Goal: Task Accomplishment & Management: Complete application form

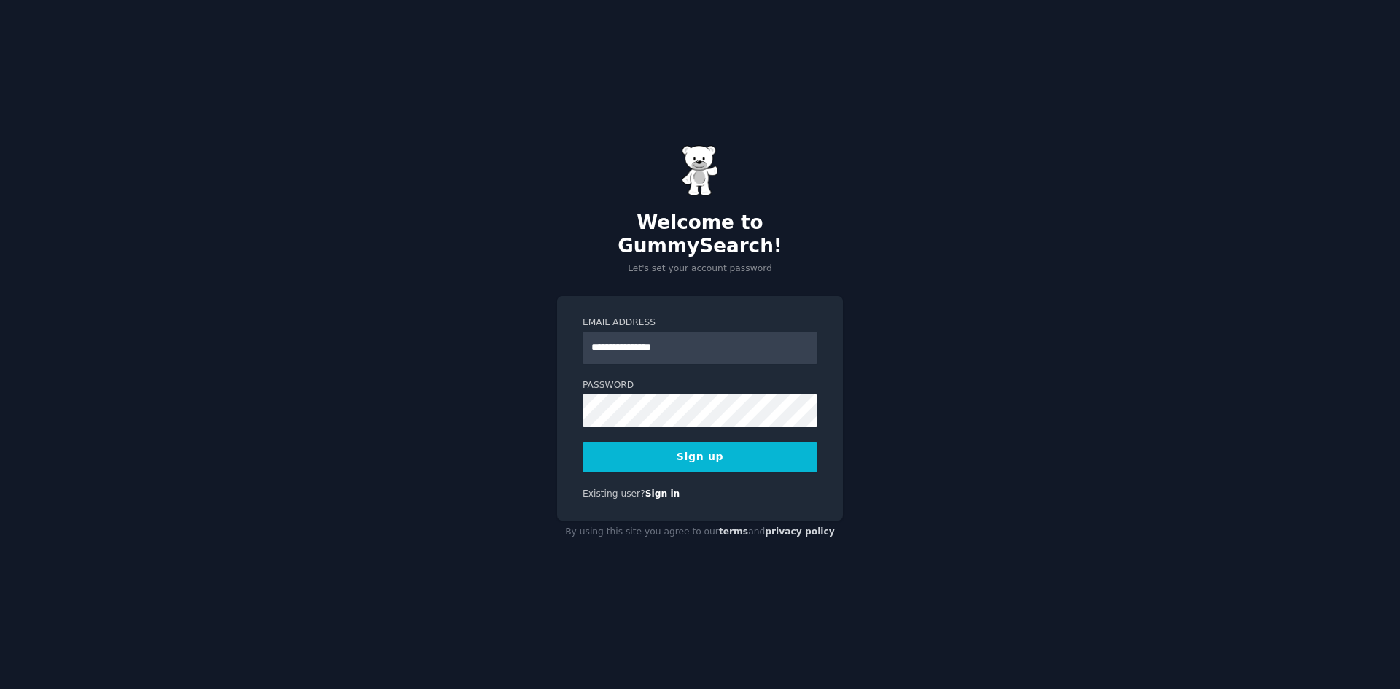
type input "**********"
click at [0, 688] on com-1password-button at bounding box center [0, 689] width 0 height 0
click at [988, 400] on div "**********" at bounding box center [700, 344] width 1400 height 689
click at [993, 113] on div "**********" at bounding box center [700, 344] width 1400 height 689
click at [1069, 201] on div "**********" at bounding box center [700, 344] width 1400 height 689
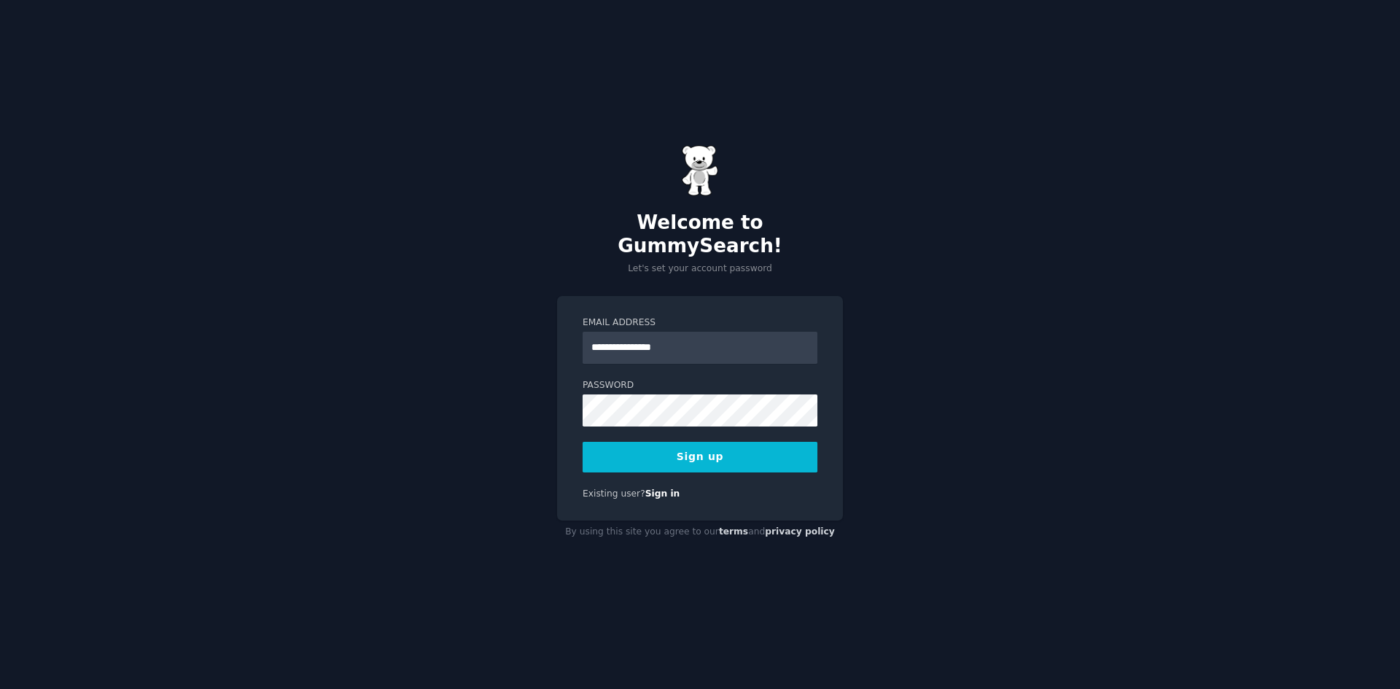
click at [982, 284] on div "**********" at bounding box center [700, 344] width 1400 height 689
click at [693, 451] on button "Sign up" at bounding box center [700, 457] width 235 height 31
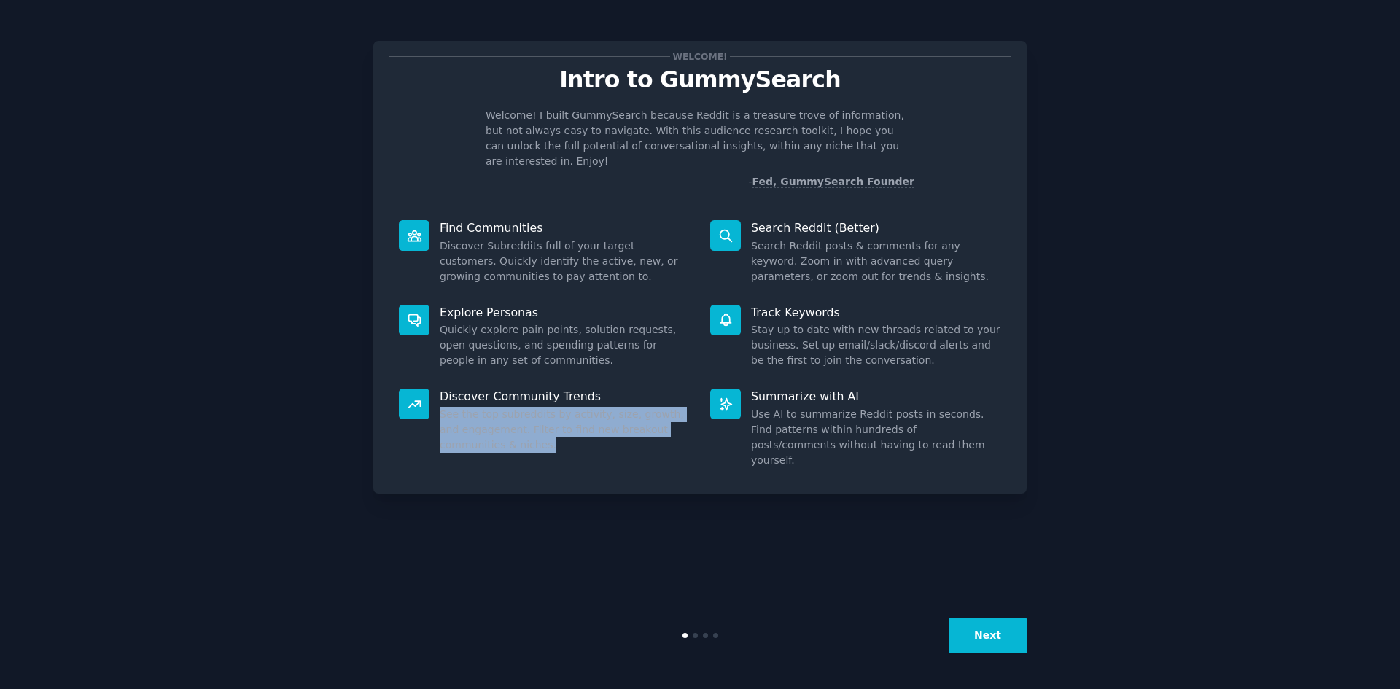
drag, startPoint x: 525, startPoint y: 429, endPoint x: 439, endPoint y: 404, distance: 89.6
click at [439, 404] on div "Discover Community Trends See the top subreddits by activity, size, growth, and…" at bounding box center [544, 429] width 311 height 100
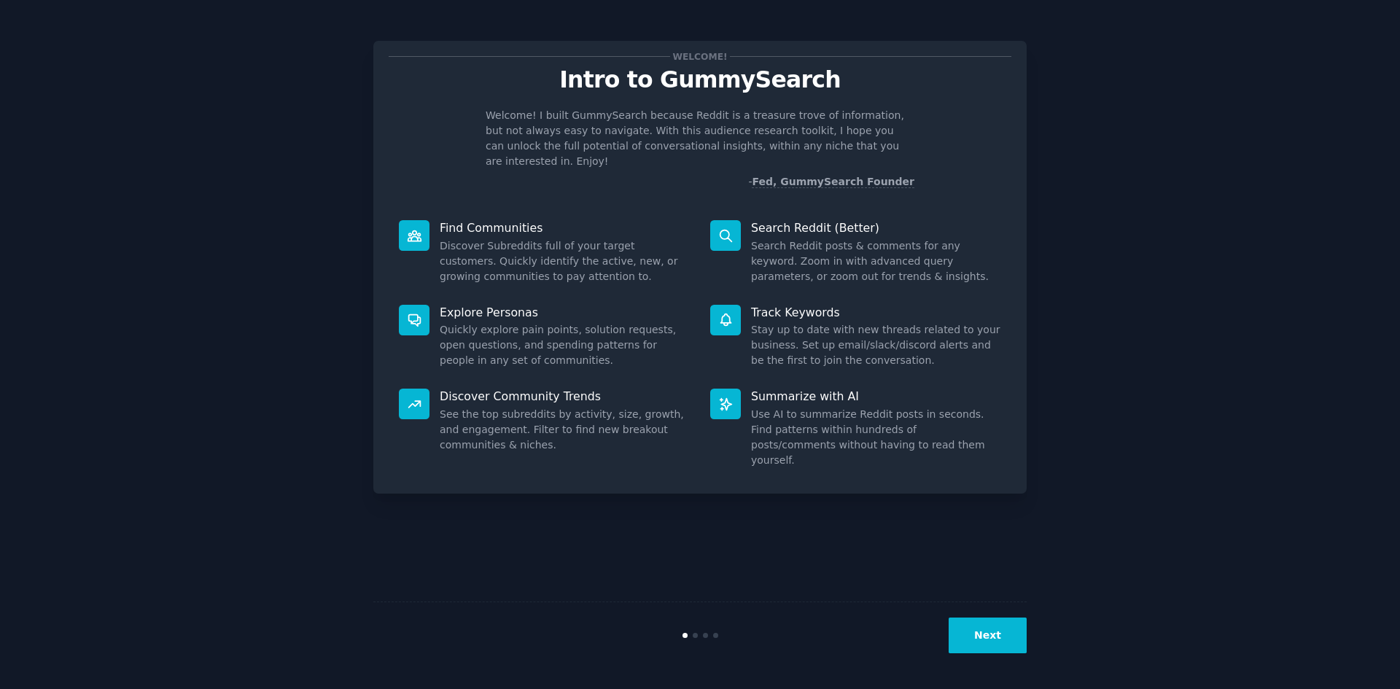
click at [1177, 305] on div "Welcome! Intro to GummySearch Welcome! I built GummySearch because Reddit is a …" at bounding box center [699, 344] width 1359 height 648
click at [1020, 629] on button "Next" at bounding box center [988, 636] width 78 height 36
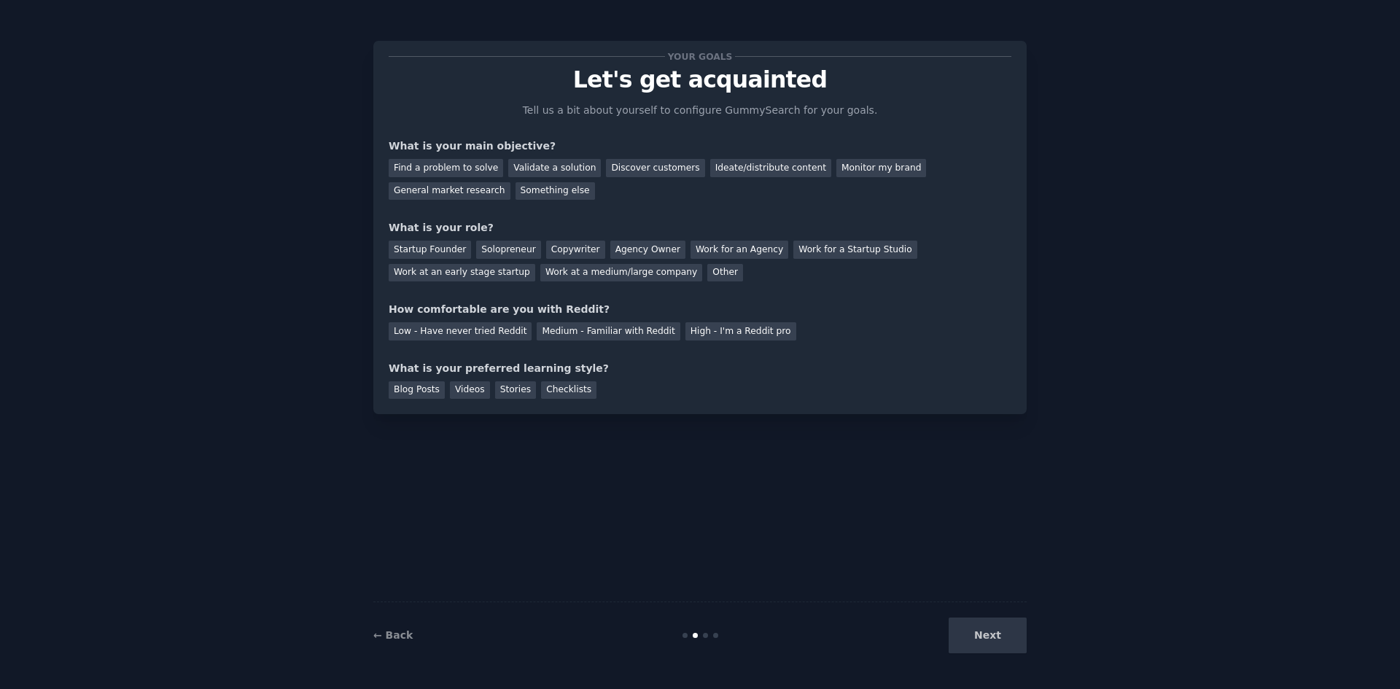
click at [1171, 362] on div "Your goals Let's get acquainted Tell us a bit about yourself to configure Gummy…" at bounding box center [699, 344] width 1359 height 648
click at [637, 174] on div "Discover customers" at bounding box center [655, 168] width 98 height 18
click at [703, 177] on div "Find a problem to solve Validate a solution Discover customers Ideate/distribut…" at bounding box center [700, 177] width 623 height 46
click at [710, 172] on div "Ideate/distribute content" at bounding box center [770, 168] width 121 height 18
click at [622, 174] on div "Discover customers" at bounding box center [655, 168] width 98 height 18
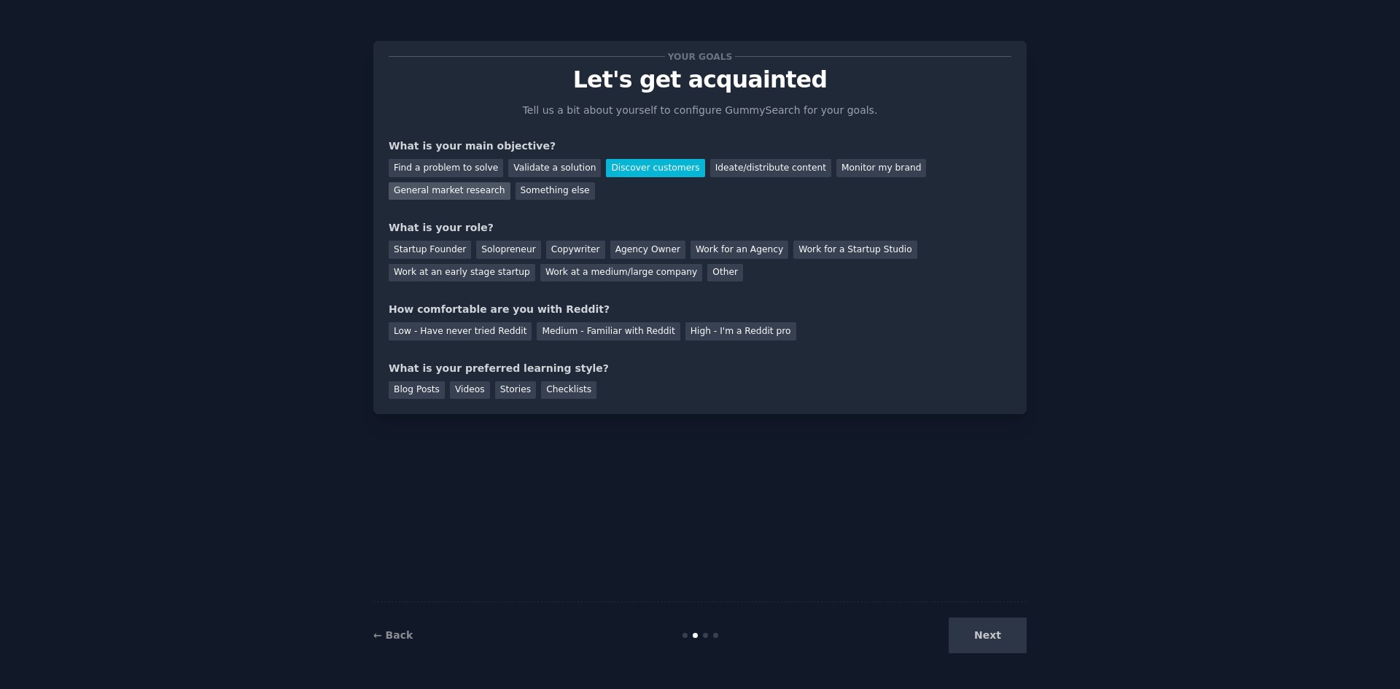
click at [511, 182] on div "General market research" at bounding box center [450, 191] width 122 height 18
click at [1074, 196] on div "Your goals Let's get acquainted Tell us a bit about yourself to configure Gummy…" at bounding box center [699, 344] width 1359 height 648
click at [706, 244] on div "Work for an Agency" at bounding box center [740, 250] width 98 height 18
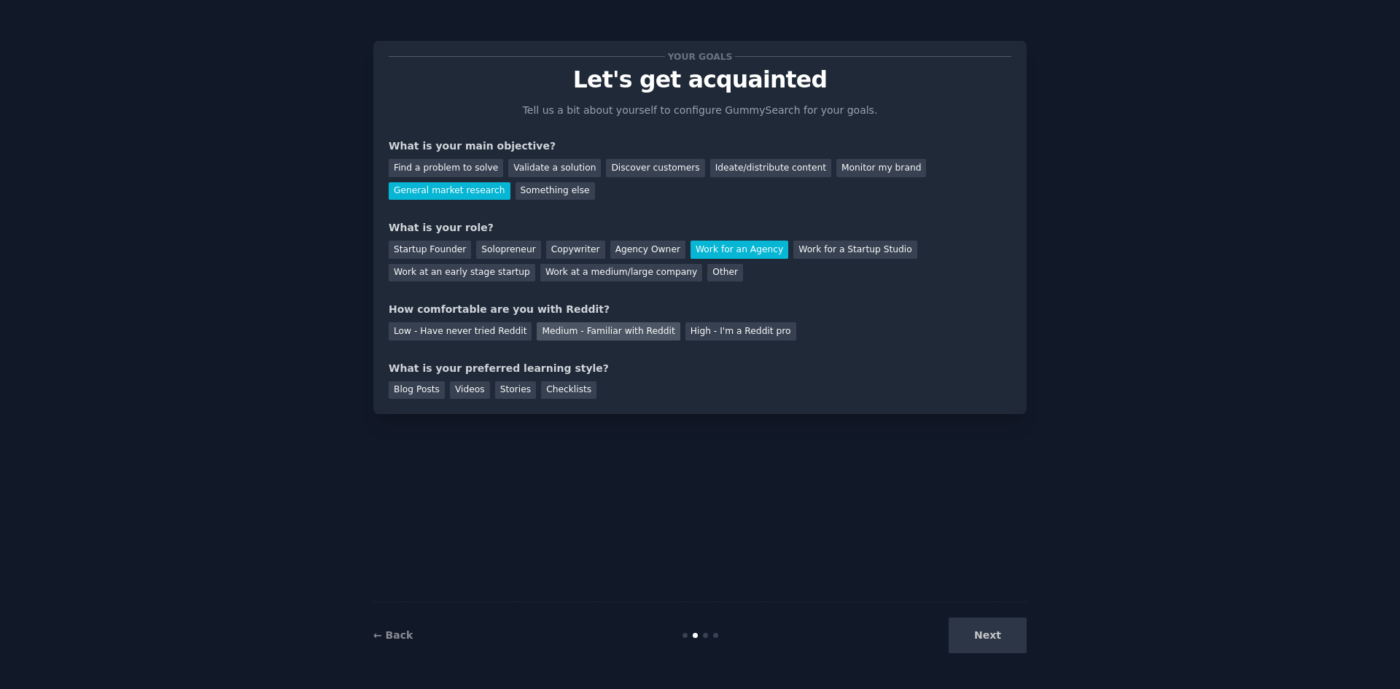
click at [602, 332] on div "Medium - Familiar with Reddit" at bounding box center [608, 331] width 143 height 18
click at [413, 390] on div "Blog Posts" at bounding box center [417, 390] width 56 height 18
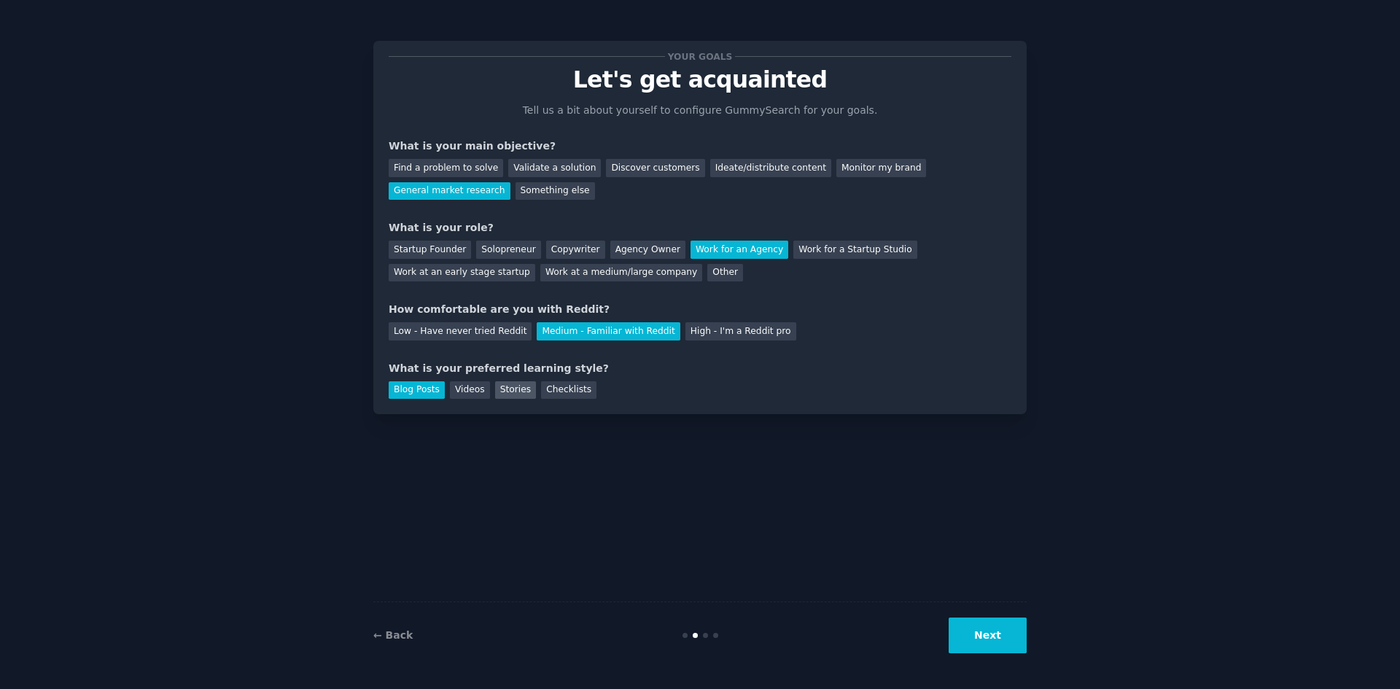
click at [517, 387] on div "Stories" at bounding box center [515, 390] width 41 height 18
click at [405, 394] on div "Blog Posts" at bounding box center [417, 390] width 56 height 18
click at [1001, 637] on button "Next" at bounding box center [988, 636] width 78 height 36
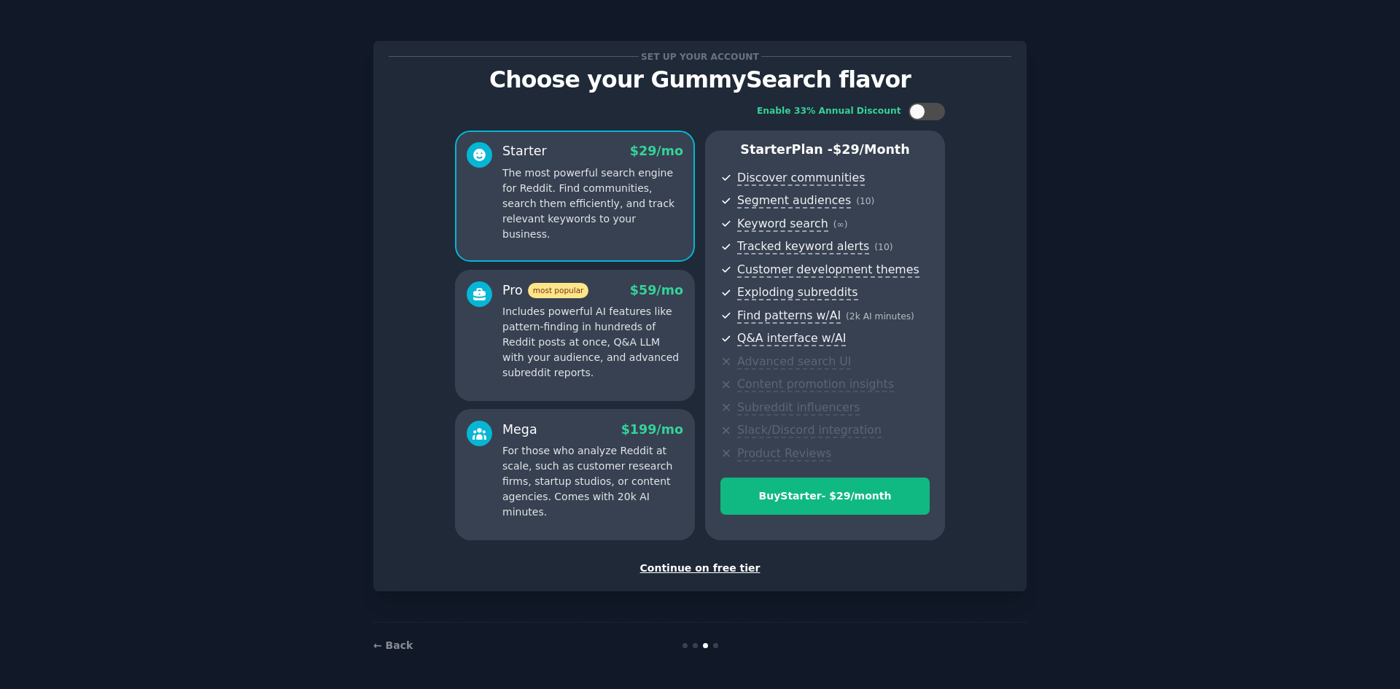
click at [731, 570] on div "Continue on free tier" at bounding box center [700, 568] width 623 height 15
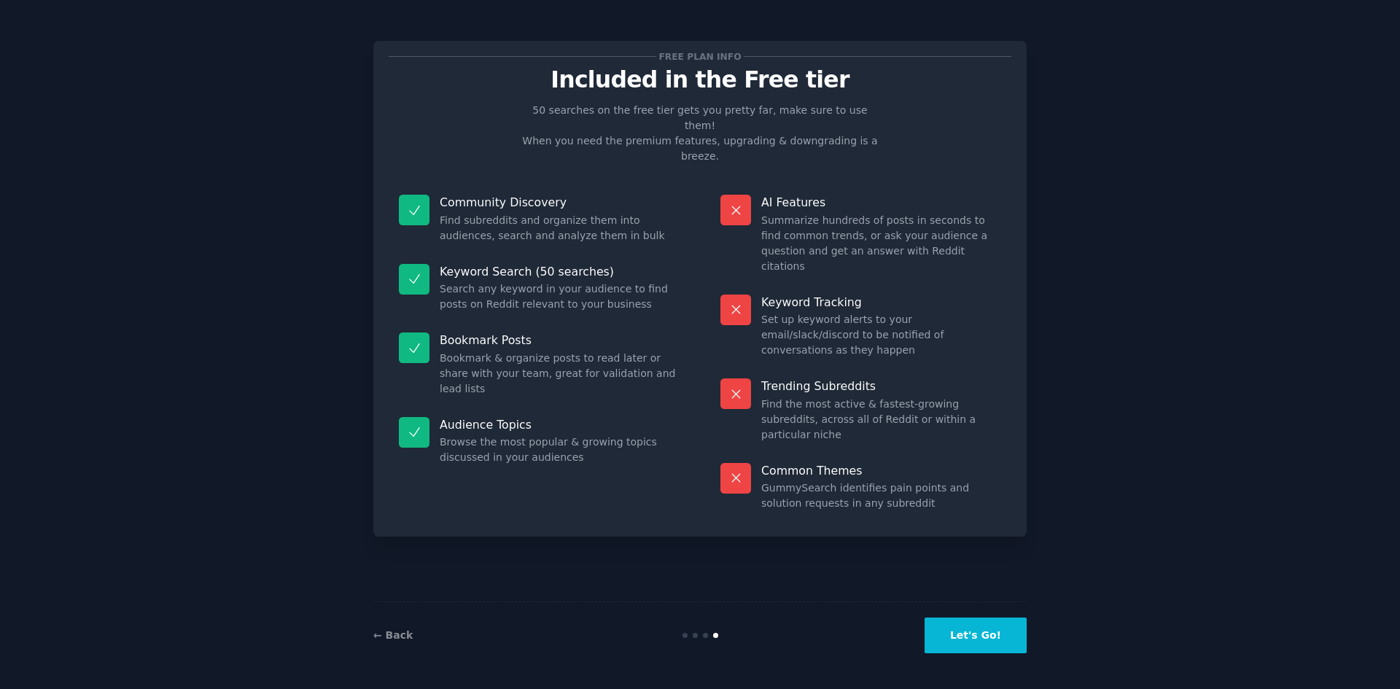
click at [983, 634] on button "Let's Go!" at bounding box center [976, 636] width 102 height 36
